Goal: Obtain resource: Obtain resource

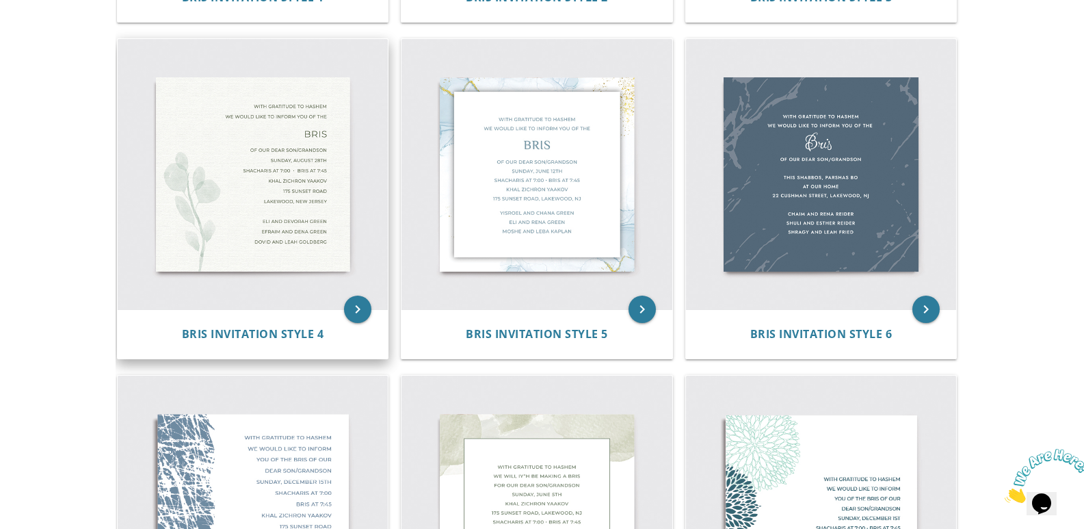
scroll to position [479, 0]
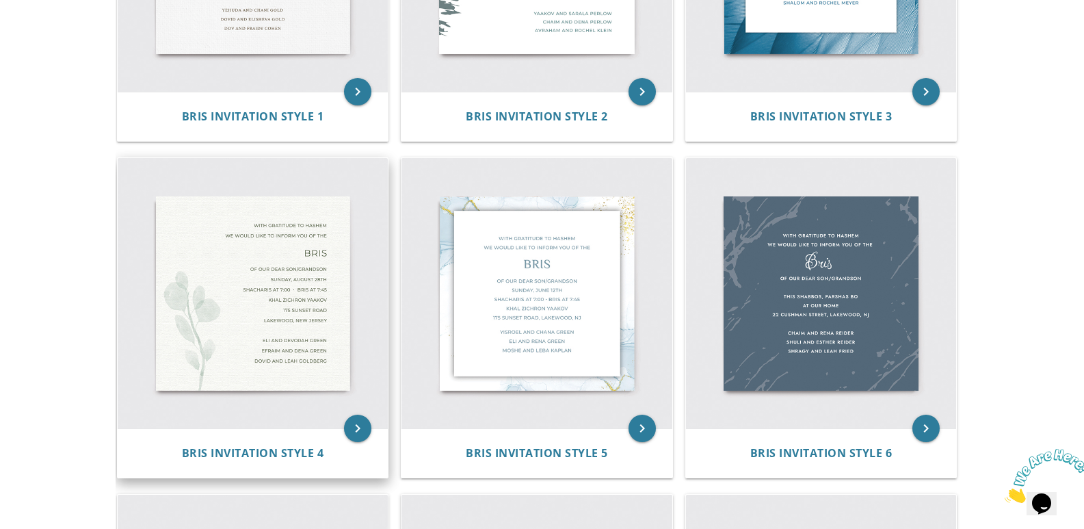
click at [308, 332] on img at bounding box center [253, 293] width 271 height 271
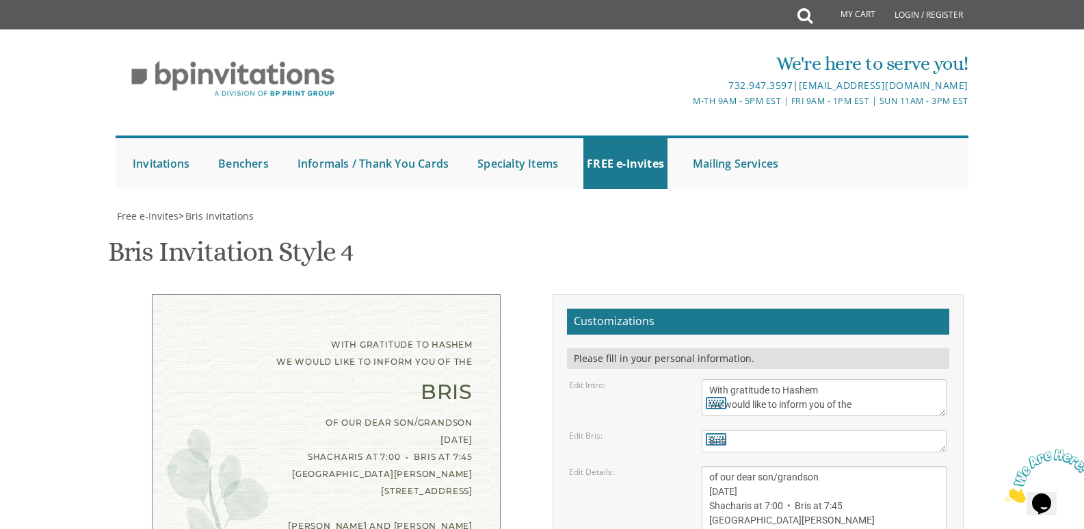
scroll to position [205, 0]
drag, startPoint x: 739, startPoint y: 291, endPoint x: 659, endPoint y: 295, distance: 79.5
click at [659, 466] on div "Edit Details: of our dear son/grandson Sunday, August 28th Shacharis at 7:00 • …" at bounding box center [758, 513] width 398 height 94
click at [716, 466] on textarea "of our dear son/grandson Sunday, August 28th Shacharis at 7:00 • Bris at 7:45 K…" at bounding box center [824, 513] width 245 height 94
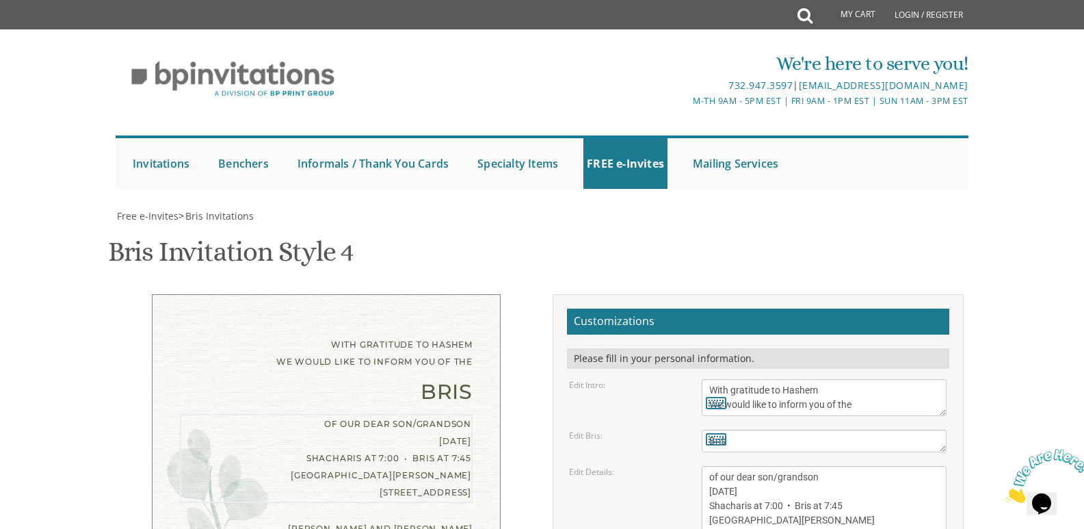
click at [763, 466] on textarea "of our dear son/grandson Sunday, August 28th Shacharis at 7:00 • Bris at 7:45 K…" at bounding box center [824, 513] width 245 height 94
drag, startPoint x: 740, startPoint y: 287, endPoint x: 782, endPoint y: 289, distance: 42.5
click at [782, 466] on textarea "of our dear son/grandson Sunday, August 28th Shacharis at 7:00 • Bris at 7:45 K…" at bounding box center [824, 513] width 245 height 94
drag, startPoint x: 750, startPoint y: 304, endPoint x: 717, endPoint y: 299, distance: 33.2
click at [717, 466] on textarea "of our dear son/grandson Sunday, August 28th Shacharis at 7:00 • Bris at 7:45 K…" at bounding box center [824, 513] width 245 height 94
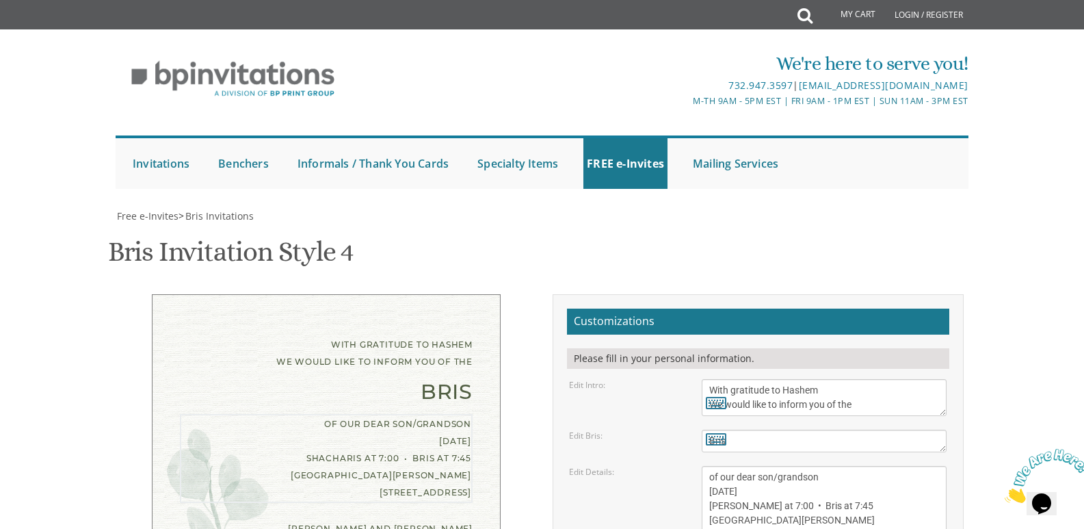
click at [761, 466] on textarea "of our dear son/grandson Sunday, August 28th Shacharis at 7:00 • Bris at 7:45 K…" at bounding box center [824, 513] width 245 height 94
click at [765, 466] on textarea "of our dear son/grandson Sunday, August 28th Shacharis at 7:00 • Bris at 7:45 K…" at bounding box center [824, 513] width 245 height 94
drag, startPoint x: 801, startPoint y: 318, endPoint x: 711, endPoint y: 322, distance: 89.7
click at [711, 466] on textarea "of our dear son/grandson Sunday, August 28th Shacharis at 7:00 • Bris at 7:45 K…" at bounding box center [824, 513] width 245 height 94
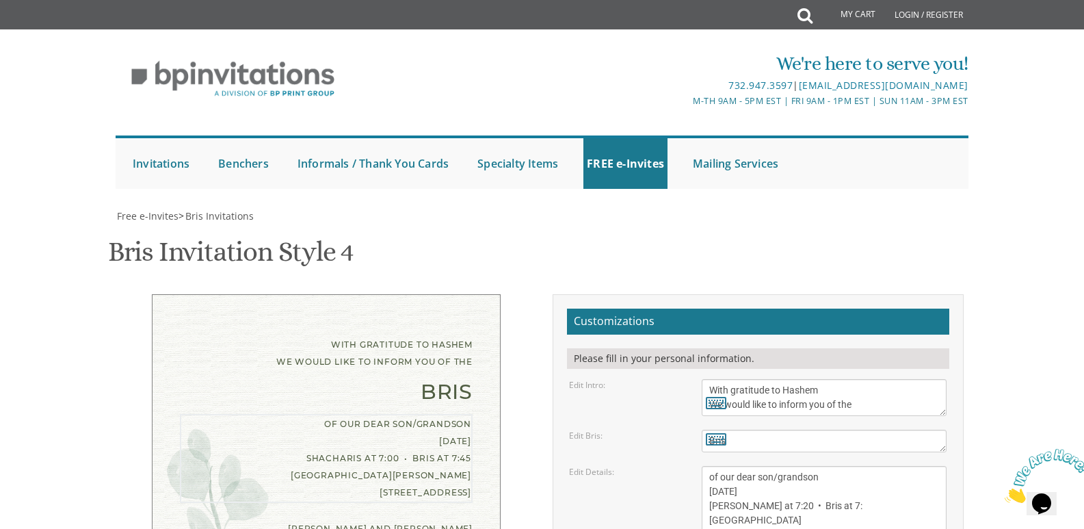
click at [780, 466] on textarea "of our dear son/grandson Sunday, August 28th Shacharis at 7:00 • Bris at 7:45 K…" at bounding box center [824, 513] width 245 height 94
drag, startPoint x: 787, startPoint y: 327, endPoint x: 710, endPoint y: 331, distance: 77.4
click at [710, 466] on div "of our dear son/grandson Sunday, August 28th Shacharis at 7:00 • Bris at 7:45 K…" at bounding box center [824, 513] width 245 height 94
drag, startPoint x: 744, startPoint y: 317, endPoint x: 730, endPoint y: 317, distance: 13.7
click at [730, 466] on textarea "of our dear son/grandson Sunday, August 28th Shacharis at 7:00 • Bris at 7:45 K…" at bounding box center [824, 513] width 245 height 94
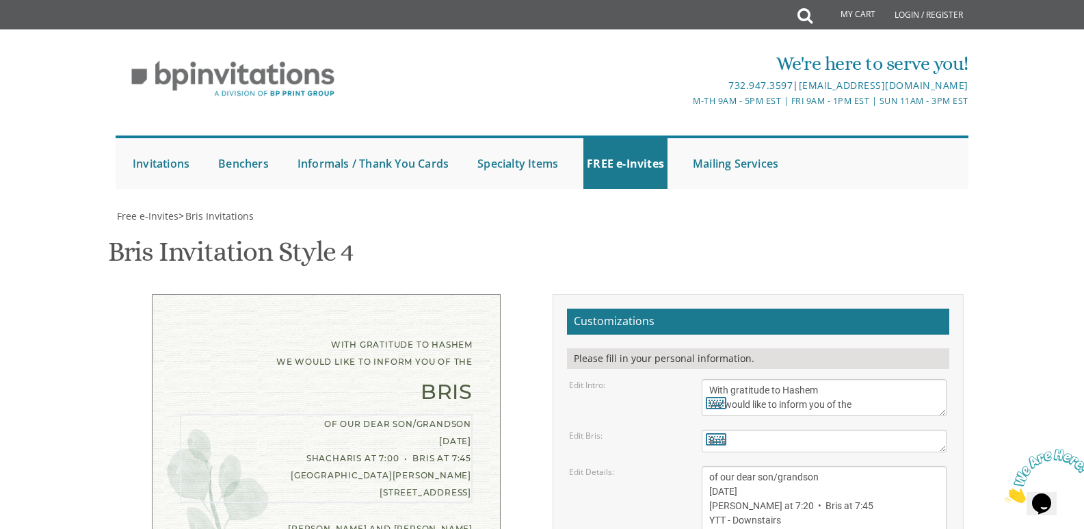
scroll to position [274, 0]
type textarea "of our dear son/grandson Friday, September 19th Slichos at 7:20 • Bris at 7:45 …"
drag, startPoint x: 785, startPoint y: 314, endPoint x: 706, endPoint y: 314, distance: 79.4
drag, startPoint x: 735, startPoint y: 330, endPoint x: 709, endPoint y: 329, distance: 26.0
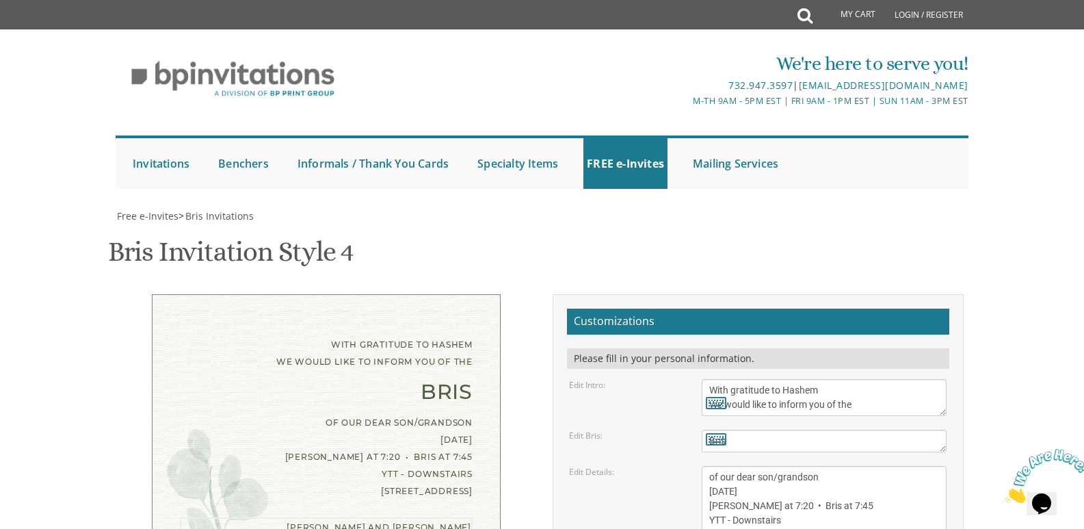
drag, startPoint x: 806, startPoint y: 328, endPoint x: 758, endPoint y: 324, distance: 48.0
drag, startPoint x: 736, startPoint y: 341, endPoint x: 703, endPoint y: 337, distance: 33.0
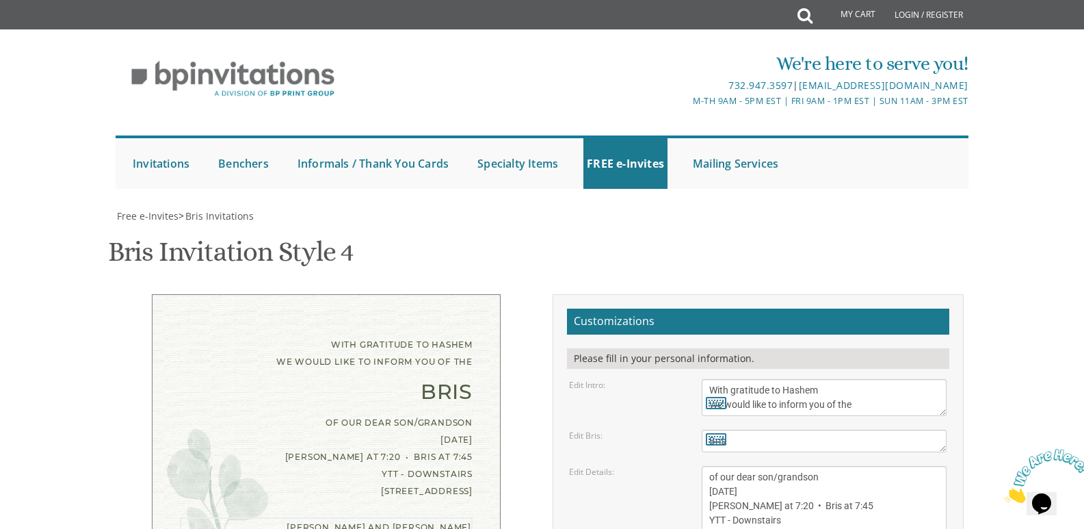
drag, startPoint x: 818, startPoint y: 341, endPoint x: 779, endPoint y: 342, distance: 39.0
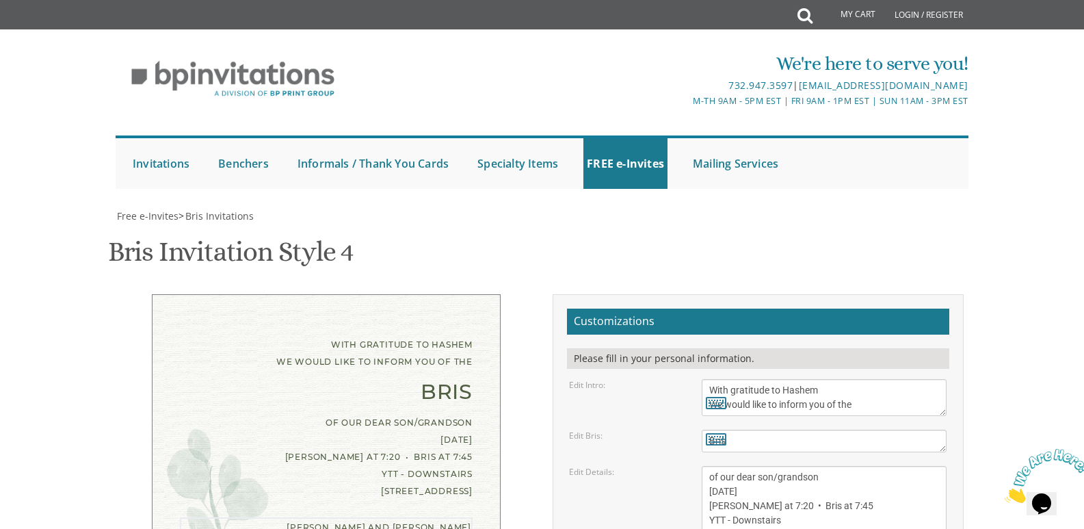
type textarea "Yehoshua Aryeh and Nechama Deutsch Avi and Zahava Deutsch Yossi and Leah Franke…"
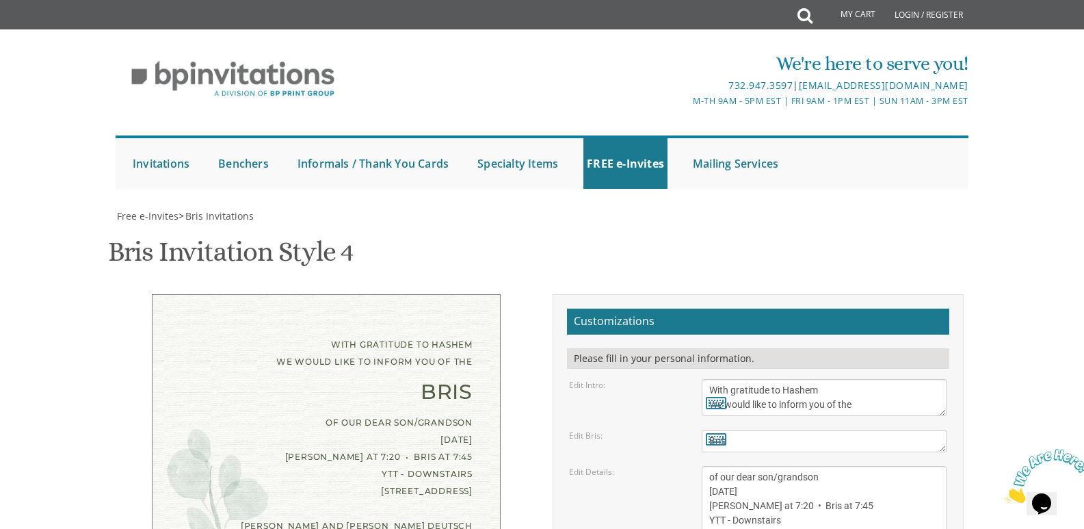
scroll to position [274, 0]
click at [733, 466] on textarea "of our dear son/grandson Sunday, August 28th Shacharis at 7:00 • Bris at 7:45 K…" at bounding box center [824, 513] width 245 height 94
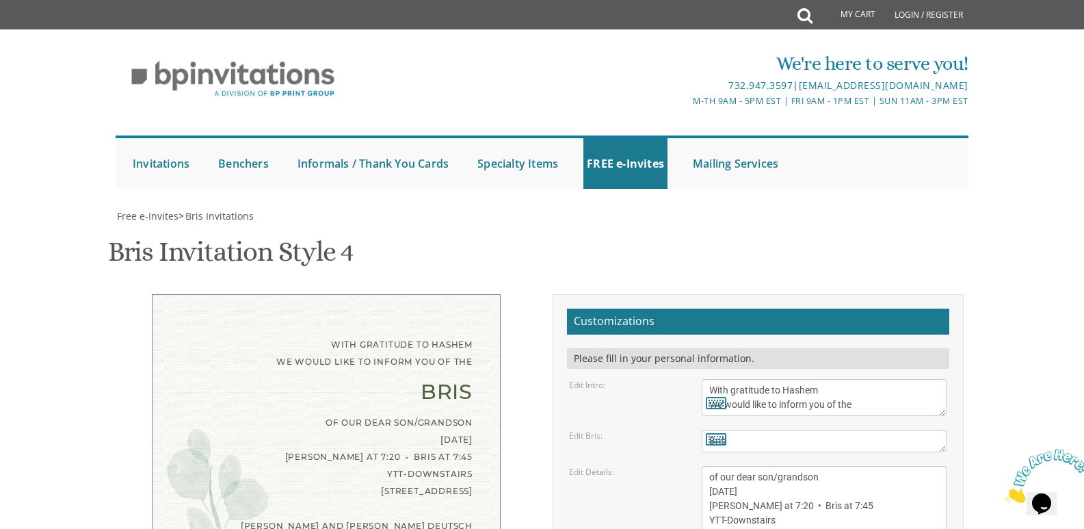
click at [817, 466] on textarea "of our dear son/grandson Sunday, August 28th Shacharis at 7:00 • Bris at 7:45 K…" at bounding box center [824, 513] width 245 height 94
type textarea "of our dear son/grandson Friday, September 19th Slichos at 7:20 • Bris at 8:25 …"
click at [729, 466] on textarea "of our dear son/grandson Sunday, August 28th Shacharis at 7:00 • Bris at 7:45 K…" at bounding box center [824, 513] width 245 height 94
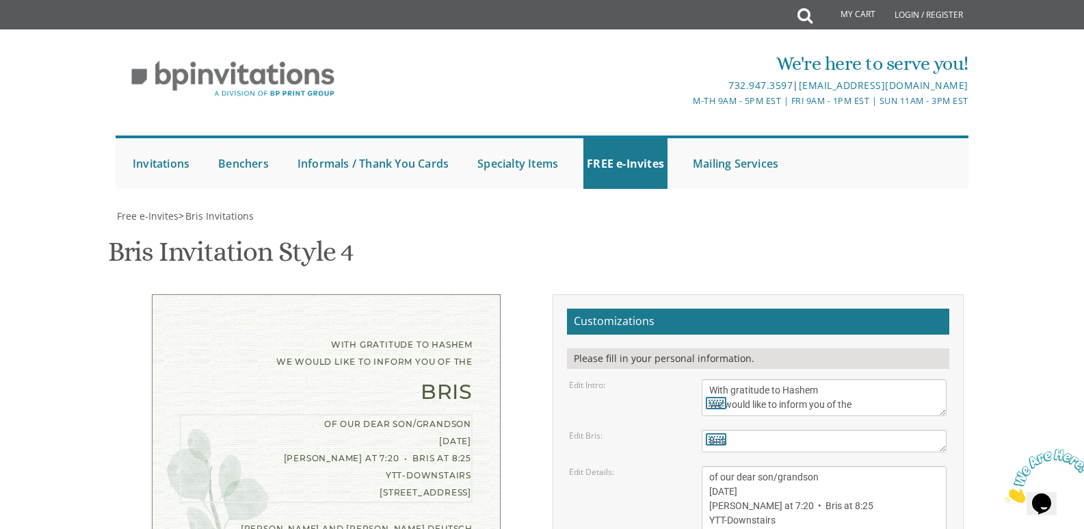
type textarea "of our dear son/grandson Friday, September 19th Slichos at 7:20 • Bris at 8:25 …"
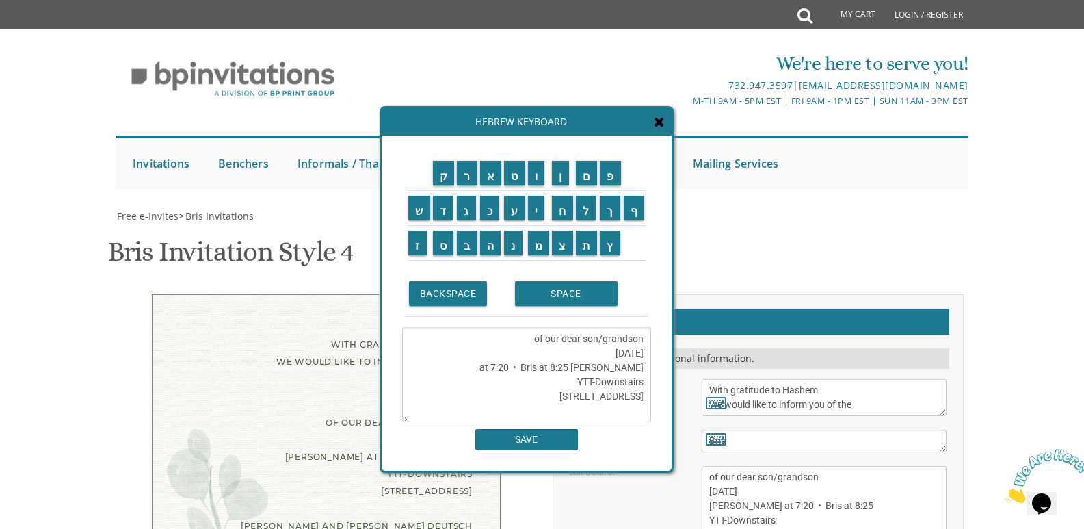
click at [657, 122] on icon at bounding box center [659, 122] width 11 height 14
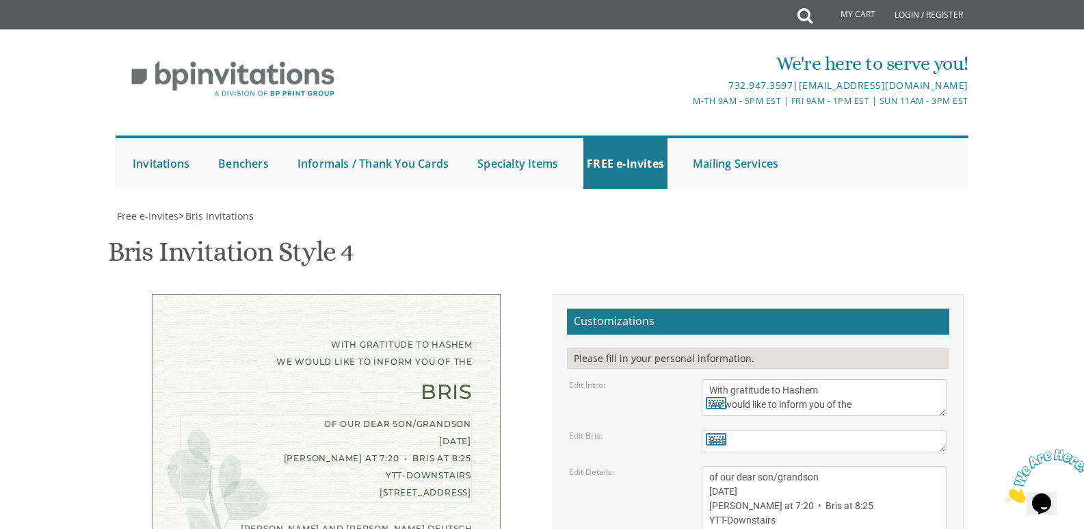
drag, startPoint x: 780, startPoint y: 250, endPoint x: 725, endPoint y: 250, distance: 54.7
click at [725, 466] on textarea "of our dear son/grandson Sunday, August 28th Shacharis at 7:00 • Bris at 7:45 K…" at bounding box center [824, 513] width 245 height 94
type textarea "of our dear son/grandson Friday, September 19th Slichos at 7:20 • Bris at 8:25 …"
drag, startPoint x: 742, startPoint y: 373, endPoint x: 746, endPoint y: 389, distance: 16.3
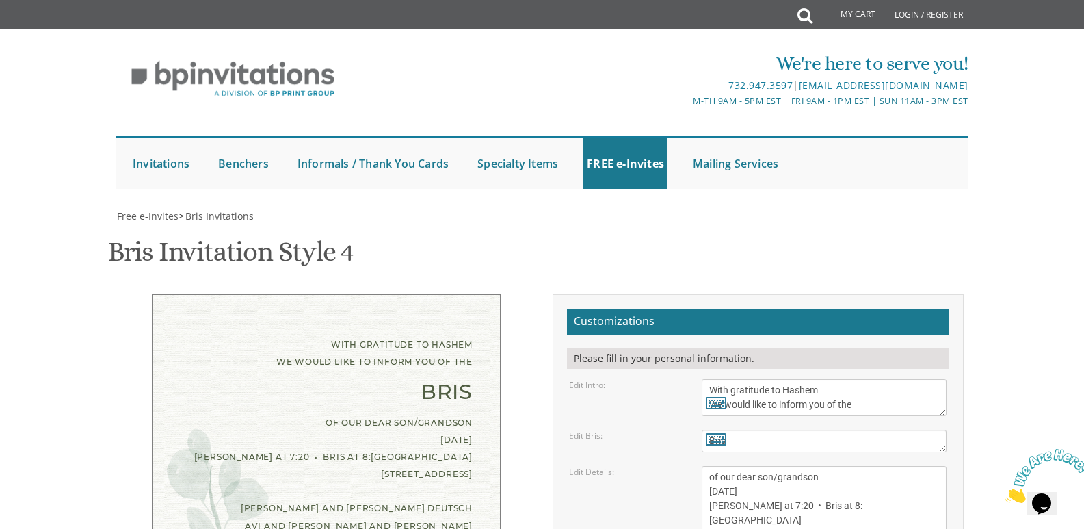
type input "yadnp2@gmail.com"
click at [788, 466] on textarea "of our dear son/grandson Sunday, August 28th Shacharis at 7:00 • Bris at 7:45 K…" at bounding box center [824, 513] width 245 height 94
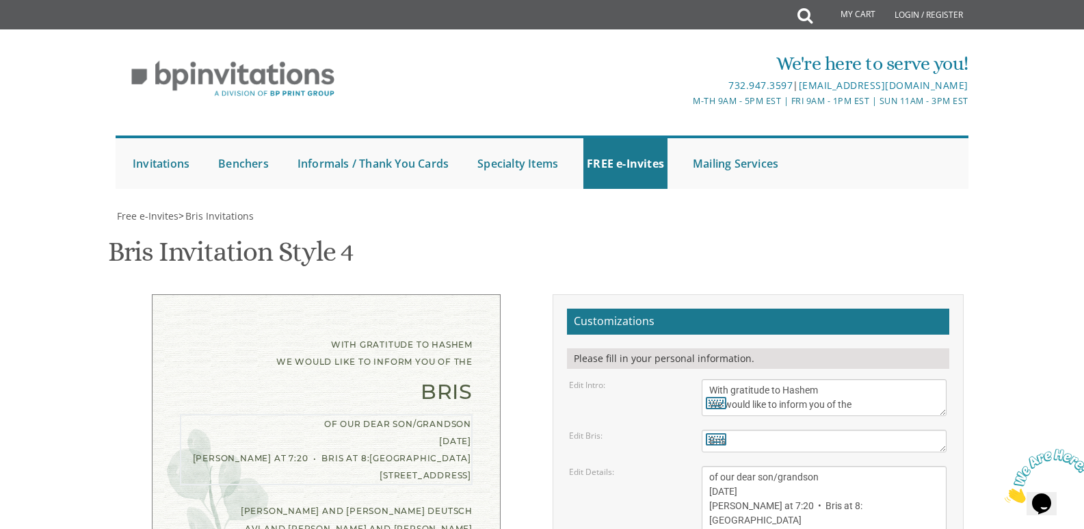
click at [755, 466] on textarea "of our dear son/grandson Sunday, August 28th Shacharis at 7:00 • Bris at 7:45 K…" at bounding box center [824, 513] width 245 height 94
type textarea "of our dear son/grandson Friday, September 19th Slichos at 7:20 • Bris at 8:25 …"
drag, startPoint x: 499, startPoint y: 380, endPoint x: 494, endPoint y: 361, distance: 19.3
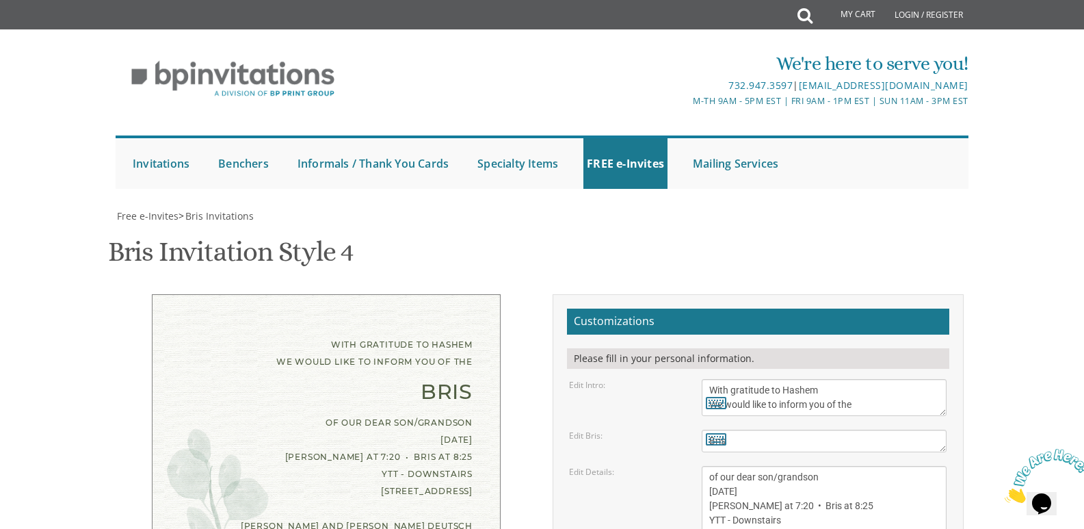
click at [494, 361] on div "With gratitude to Hashem We would like to inform you of the Bris of our dear so…" at bounding box center [326, 457] width 349 height 326
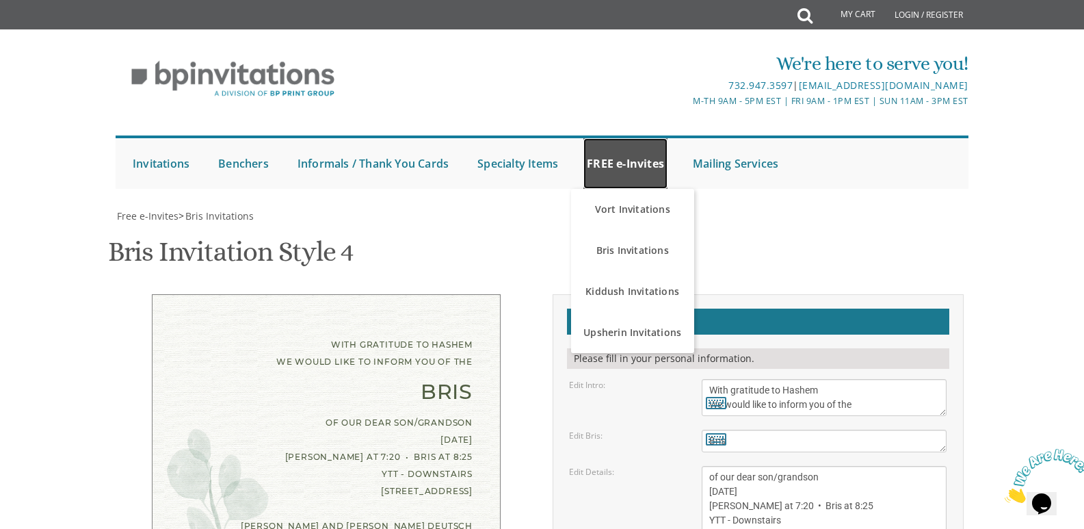
click at [630, 179] on link "FREE e-Invites" at bounding box center [626, 163] width 84 height 51
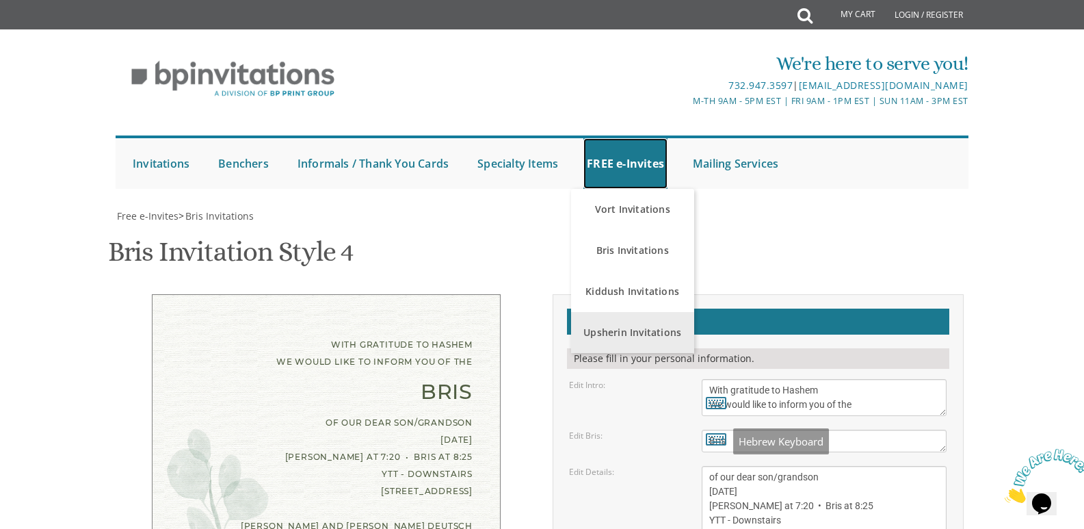
scroll to position [137, 0]
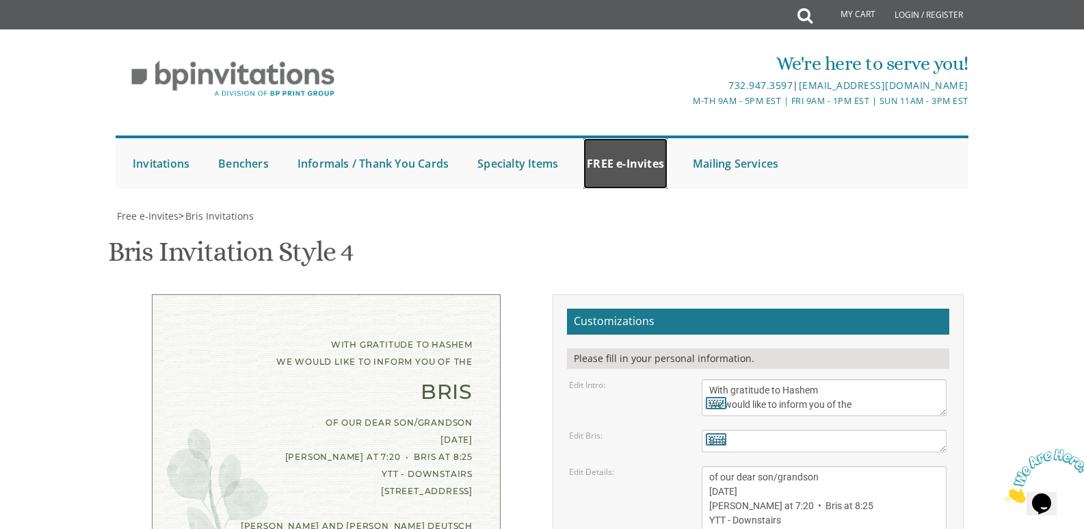
click at [625, 138] on link "FREE e-Invites" at bounding box center [626, 163] width 84 height 51
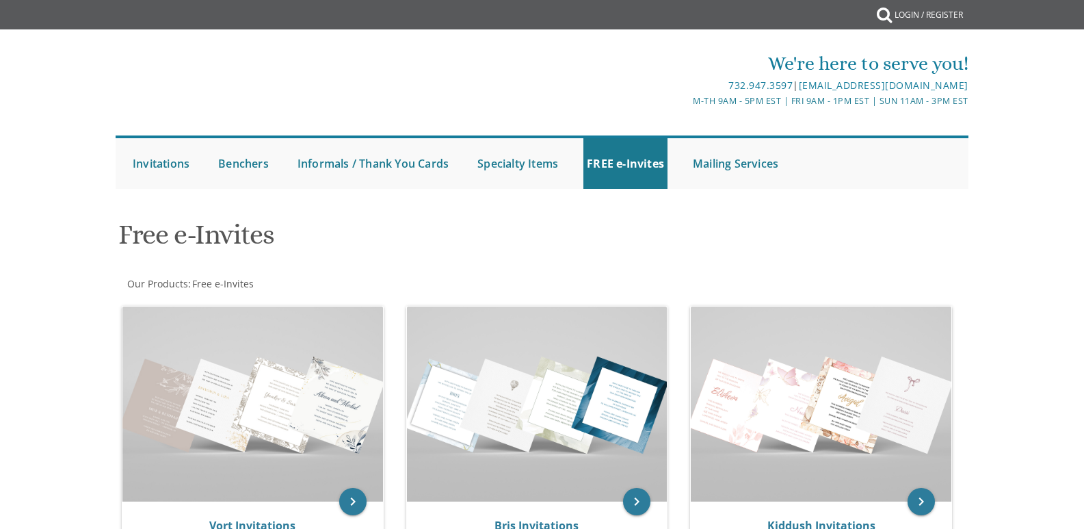
click at [623, 117] on div "We're here to serve you! 732.947.3597 | [EMAIL_ADDRESS][DOMAIN_NAME] M-Th 9am -…" at bounding box center [543, 119] width 876 height 153
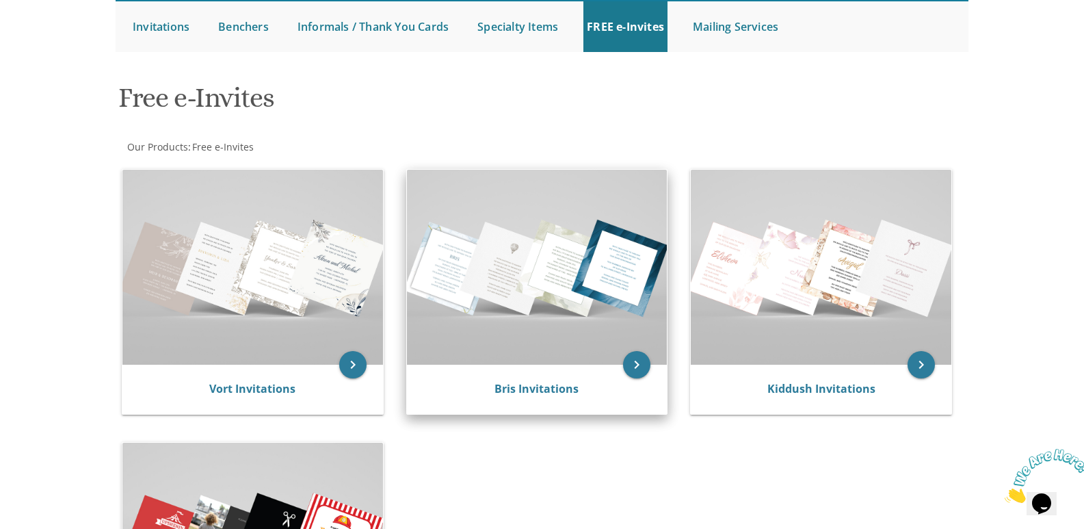
click at [599, 348] on img at bounding box center [537, 267] width 261 height 195
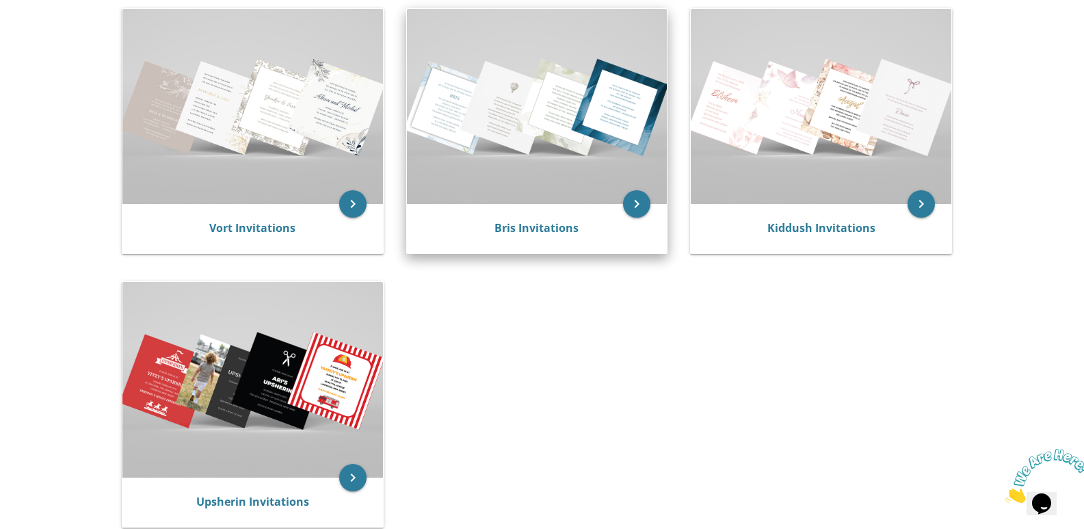
scroll to position [342, 0]
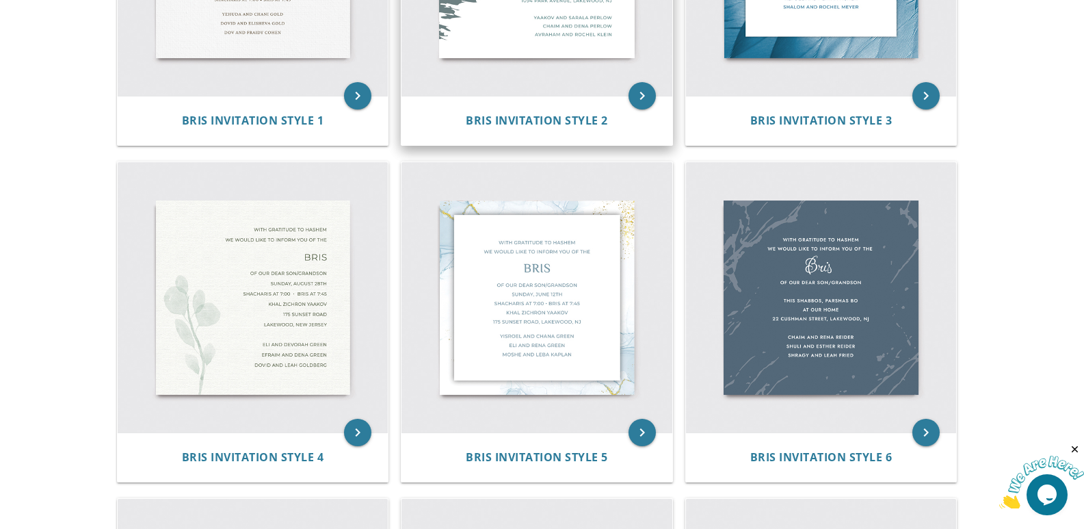
scroll to position [479, 0]
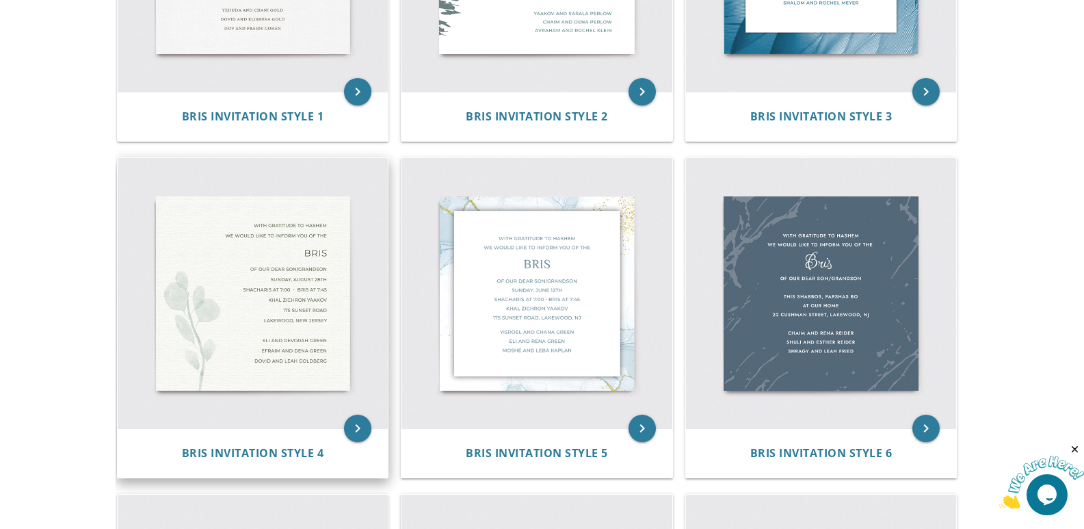
click at [293, 347] on img at bounding box center [253, 293] width 271 height 271
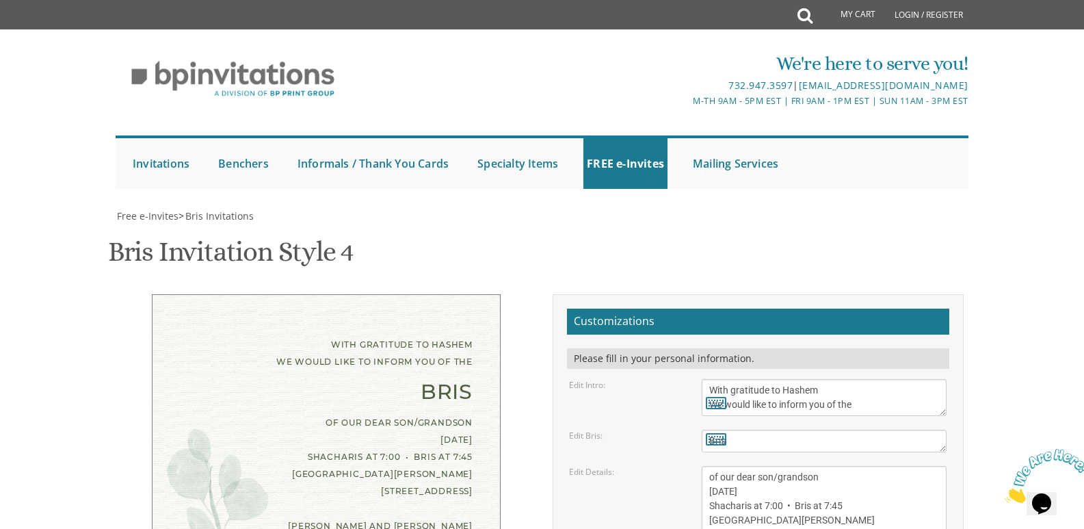
scroll to position [137, 0]
drag, startPoint x: 739, startPoint y: 355, endPoint x: 672, endPoint y: 368, distance: 68.3
click at [673, 466] on div "Edit Details: of our dear son/grandson [DATE] Shacharis at 7:00 • Bris at 7:45 …" at bounding box center [758, 513] width 398 height 94
click at [801, 466] on textarea "of our dear son/grandson [DATE] Shacharis at 7:00 • Bris at 7:45 [GEOGRAPHIC_DA…" at bounding box center [824, 513] width 245 height 94
drag, startPoint x: 710, startPoint y: 356, endPoint x: 740, endPoint y: 356, distance: 29.4
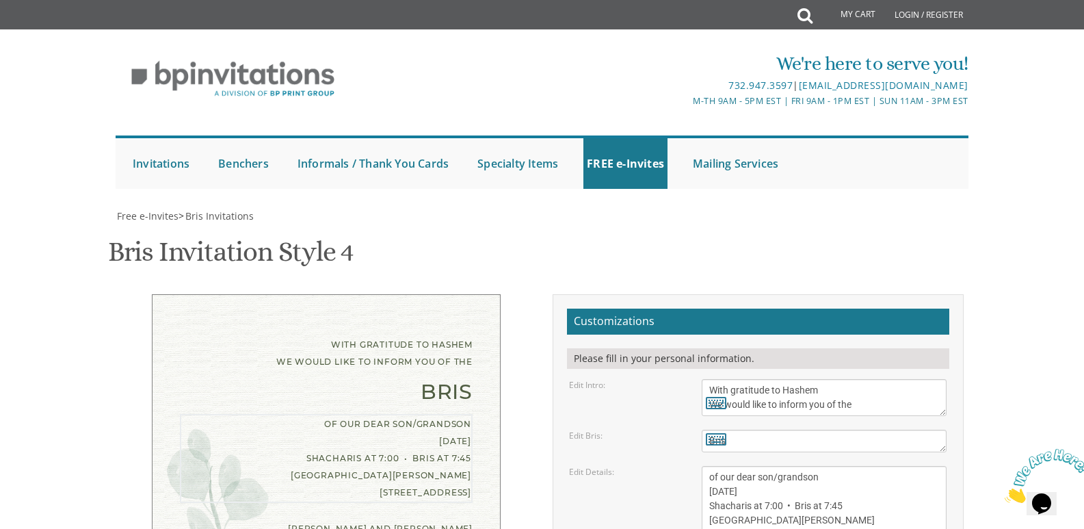
click at [740, 466] on textarea "of our dear son/grandson [DATE] Shacharis at 7:00 • Bris at 7:45 [GEOGRAPHIC_DA…" at bounding box center [824, 513] width 245 height 94
drag, startPoint x: 740, startPoint y: 353, endPoint x: 778, endPoint y: 356, distance: 38.5
click at [778, 466] on textarea "of our dear son/grandson [DATE] Shacharis at 7:00 • Bris at 7:45 [GEOGRAPHIC_DA…" at bounding box center [824, 513] width 245 height 94
click at [787, 466] on textarea "of our dear son/grandson [DATE] Shacharis at 7:00 • Bris at 7:45 [GEOGRAPHIC_DA…" at bounding box center [824, 513] width 245 height 94
drag, startPoint x: 770, startPoint y: 371, endPoint x: 781, endPoint y: 372, distance: 10.3
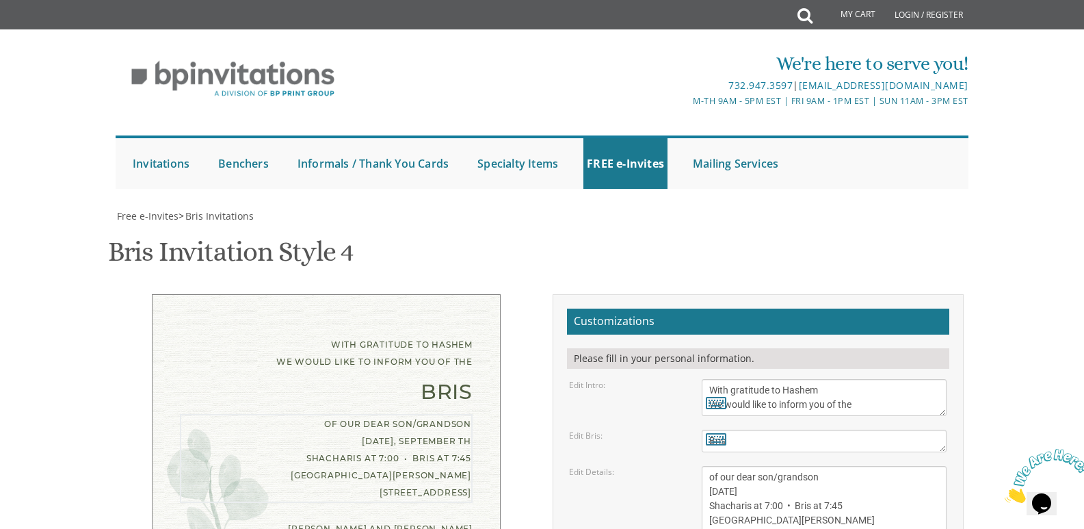
click at [781, 466] on textarea "of our dear son/grandson [DATE] Shacharis at 7:00 • Bris at 7:45 [GEOGRAPHIC_DA…" at bounding box center [824, 513] width 245 height 94
drag, startPoint x: 822, startPoint y: 369, endPoint x: 846, endPoint y: 368, distance: 24.0
click at [846, 466] on textarea "of our dear son/grandson [DATE] Shacharis at 7:00 • Bris at 7:45 [GEOGRAPHIC_DA…" at bounding box center [824, 513] width 245 height 94
drag, startPoint x: 747, startPoint y: 371, endPoint x: 717, endPoint y: 374, distance: 30.2
click at [717, 466] on textarea "of our dear son/grandson [DATE] Shacharis at 7:00 • Bris at 7:45 [GEOGRAPHIC_DA…" at bounding box center [824, 513] width 245 height 94
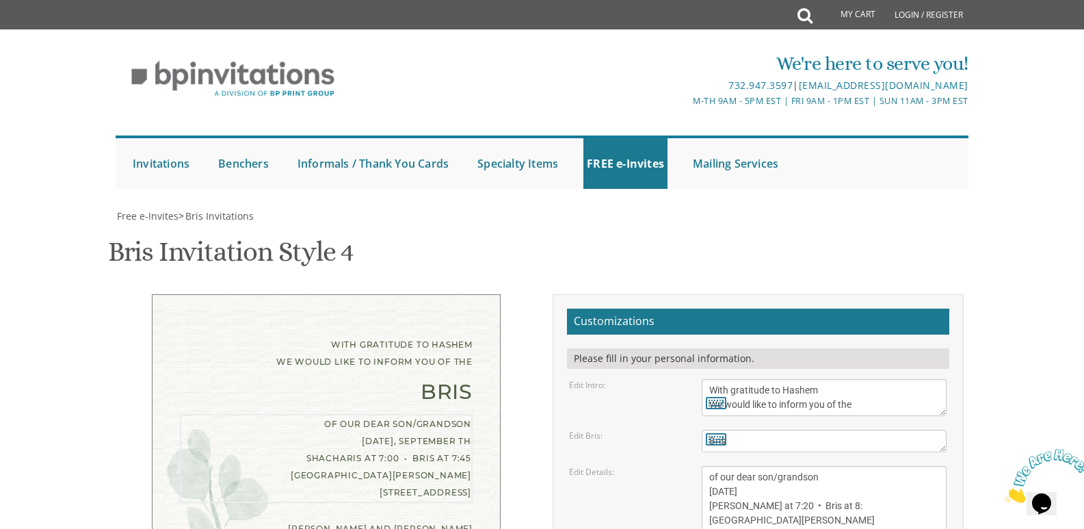
click at [835, 466] on textarea "of our dear son/grandson [DATE] Shacharis at 7:00 • Bris at 7:45 [GEOGRAPHIC_DA…" at bounding box center [824, 513] width 245 height 94
drag, startPoint x: 709, startPoint y: 382, endPoint x: 800, endPoint y: 387, distance: 91.2
click at [800, 466] on textarea "of our dear son/grandson [DATE] Shacharis at 7:00 • Bris at 7:45 [GEOGRAPHIC_DA…" at bounding box center [824, 513] width 245 height 94
drag, startPoint x: 788, startPoint y: 391, endPoint x: 694, endPoint y: 399, distance: 94.7
click at [694, 466] on div "of our dear son/grandson [DATE] Shacharis at 7:00 • Bris at 7:45 [GEOGRAPHIC_DA…" at bounding box center [824, 513] width 265 height 94
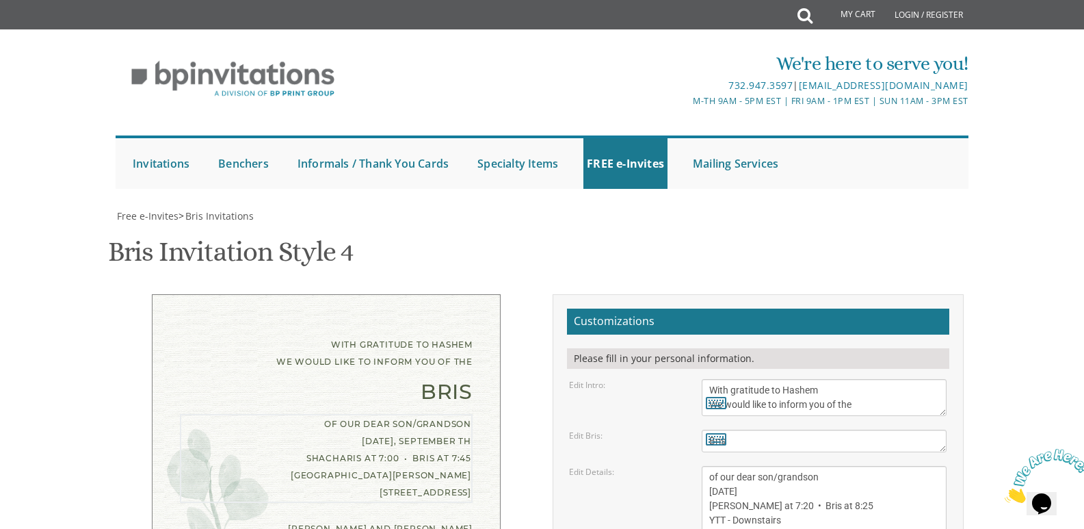
type textarea "of our dear son/grandson [DATE] [PERSON_NAME] at 7:20 • Bris at 8:25 YTT - Down…"
drag, startPoint x: 818, startPoint y: 449, endPoint x: 688, endPoint y: 445, distance: 130.0
drag, startPoint x: 733, startPoint y: 463, endPoint x: 674, endPoint y: 464, distance: 59.5
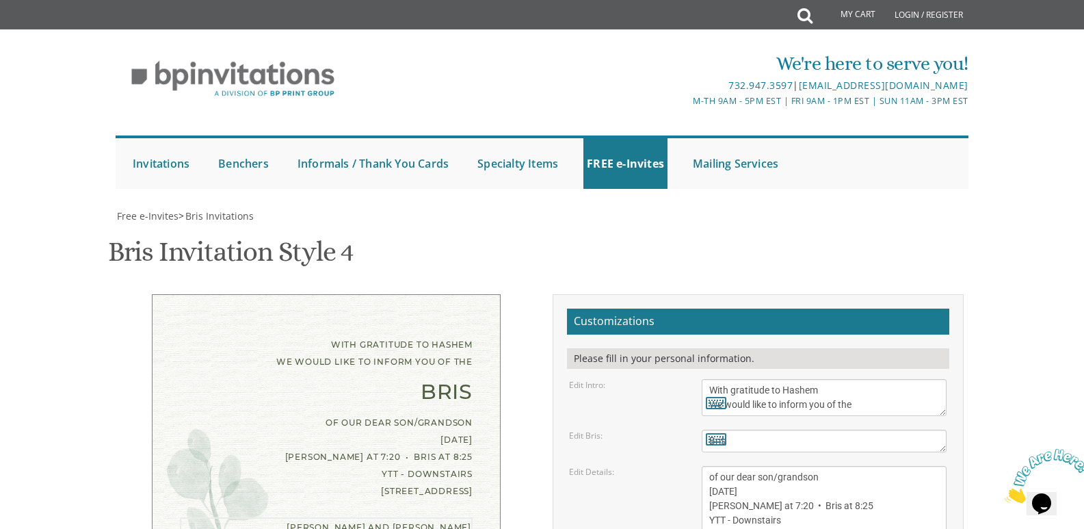
drag, startPoint x: 744, startPoint y: 460, endPoint x: 763, endPoint y: 465, distance: 19.7
drag, startPoint x: 824, startPoint y: 464, endPoint x: 777, endPoint y: 464, distance: 47.2
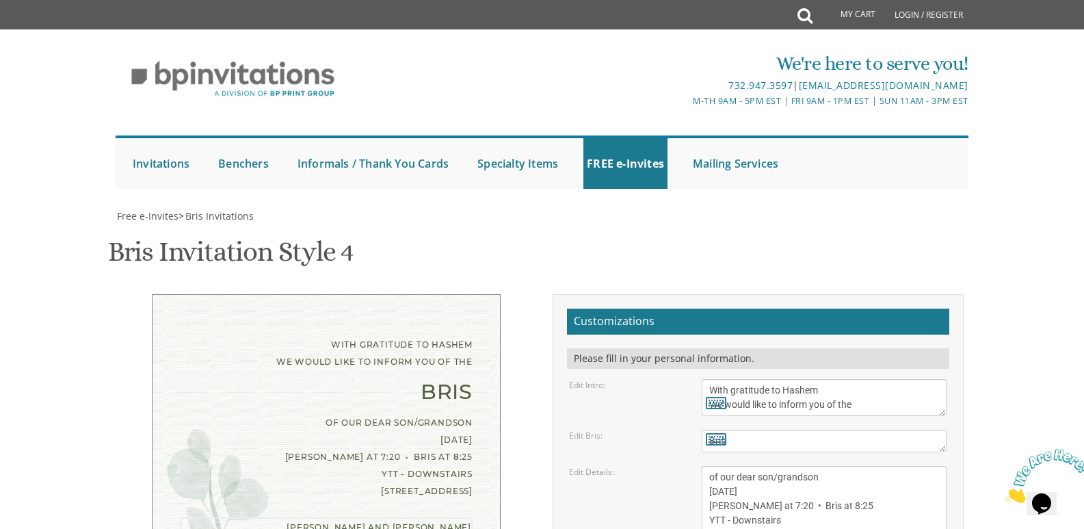
drag, startPoint x: 733, startPoint y: 479, endPoint x: 660, endPoint y: 478, distance: 72.5
drag, startPoint x: 776, startPoint y: 478, endPoint x: 856, endPoint y: 482, distance: 80.1
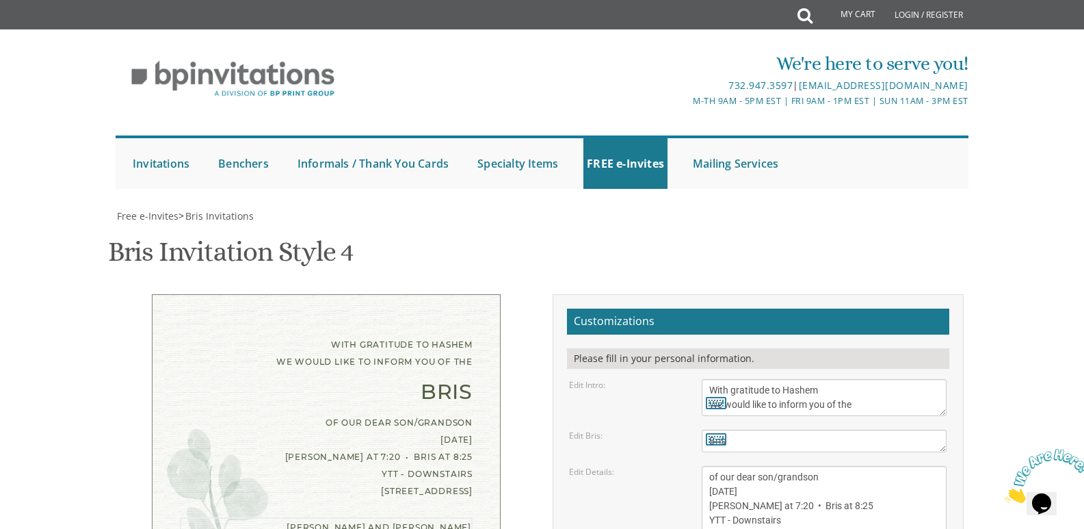
type textarea "[PERSON_NAME] and [PERSON_NAME] Deutsch Avi and [PERSON_NAME] and [PERSON_NAME]…"
type input "[EMAIL_ADDRESS][DOMAIN_NAME]"
